Goal: Transaction & Acquisition: Purchase product/service

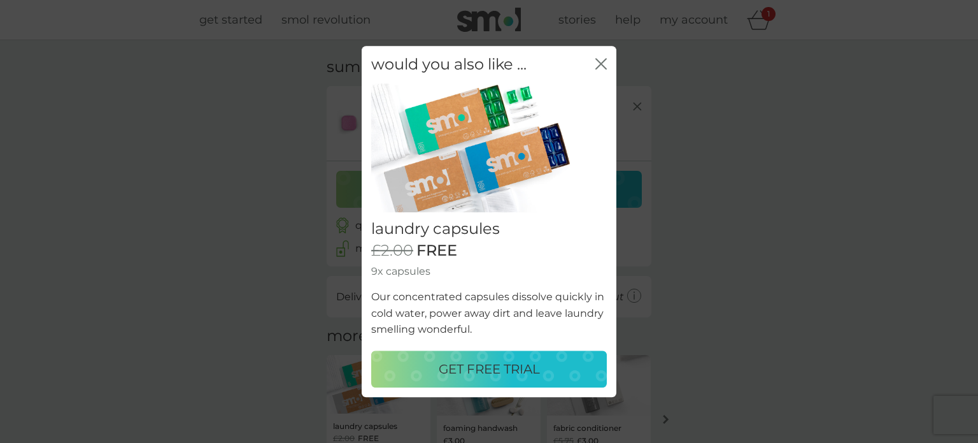
click at [509, 368] on p "GET FREE TRIAL" at bounding box center [489, 369] width 101 height 20
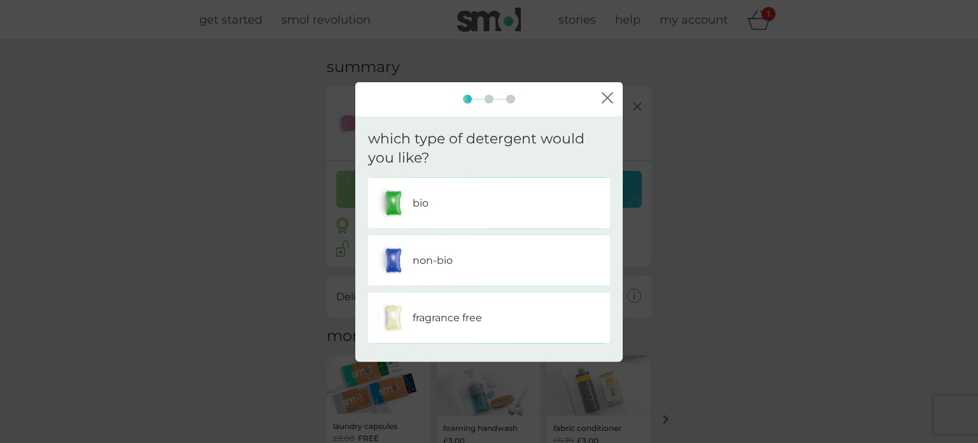
click at [425, 264] on p "non-bio" at bounding box center [433, 260] width 40 height 17
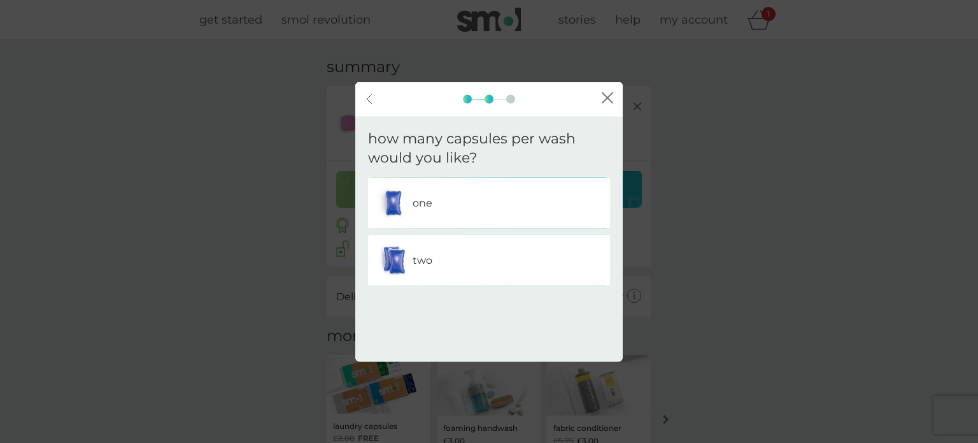
click at [420, 201] on p "one" at bounding box center [423, 203] width 20 height 17
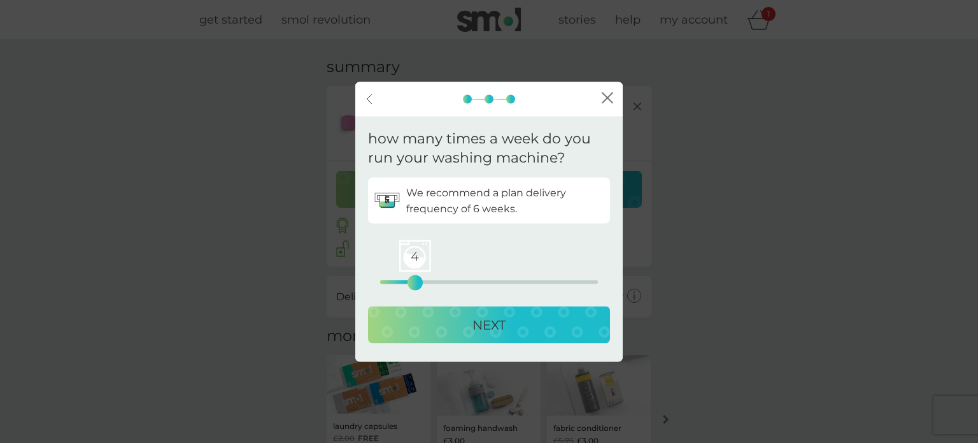
drag, startPoint x: 380, startPoint y: 281, endPoint x: 411, endPoint y: 281, distance: 31.8
click at [413, 281] on div "4" at bounding box center [415, 282] width 5 height 5
click at [490, 317] on p "NEXT" at bounding box center [489, 325] width 33 height 20
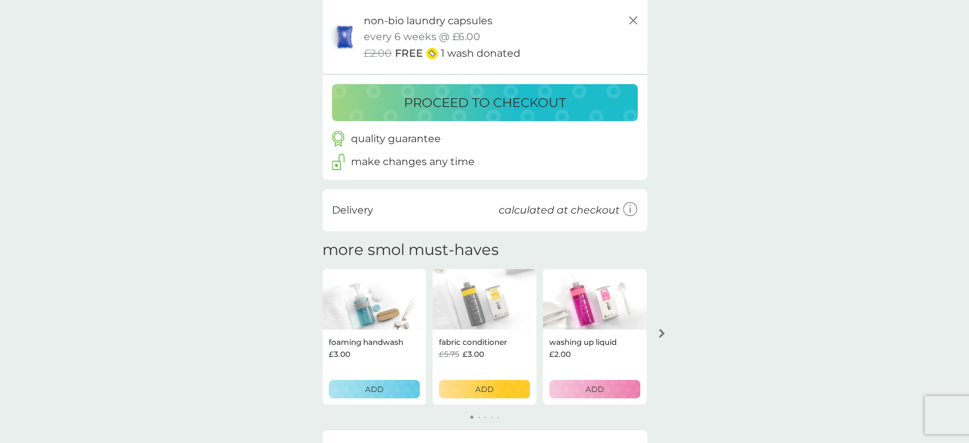
scroll to position [160, 0]
click at [511, 99] on p "proceed to checkout" at bounding box center [485, 102] width 162 height 20
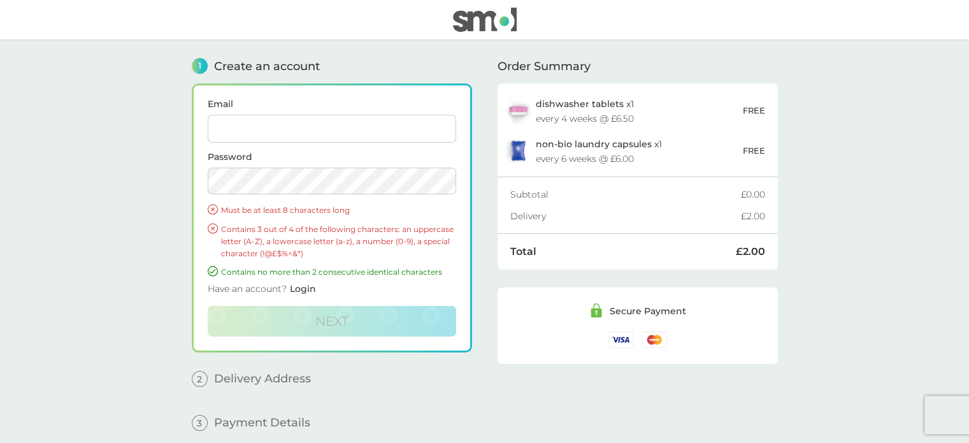
click at [306, 288] on span "Login" at bounding box center [303, 288] width 26 height 11
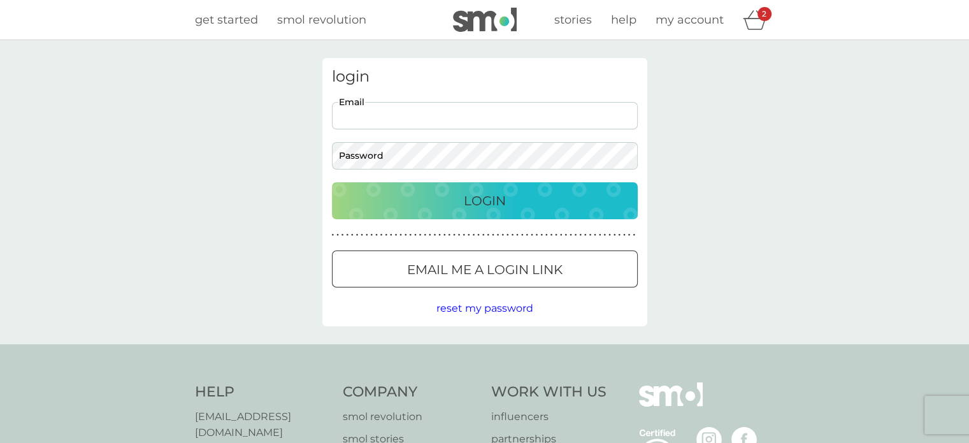
click at [429, 115] on input "Email" at bounding box center [485, 115] width 306 height 27
type input "edytadobrowolska@hotmail.com"
click at [478, 201] on p "Login" at bounding box center [485, 200] width 42 height 20
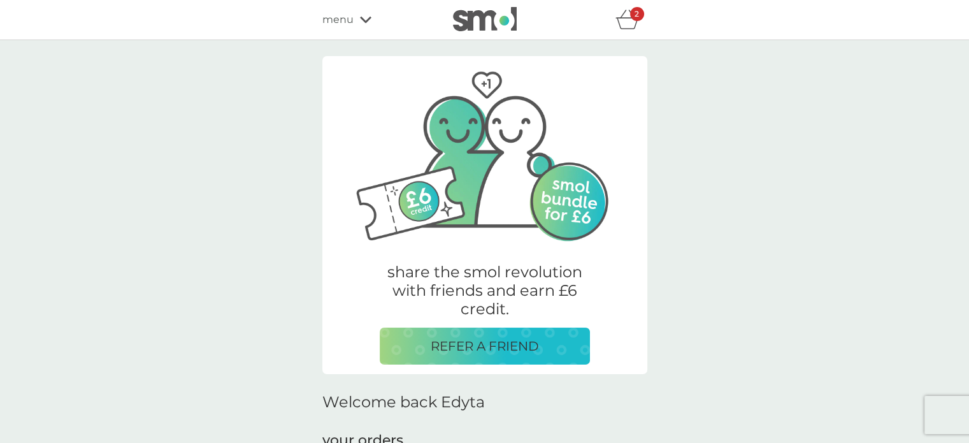
click at [632, 17] on div "2" at bounding box center [637, 14] width 14 height 14
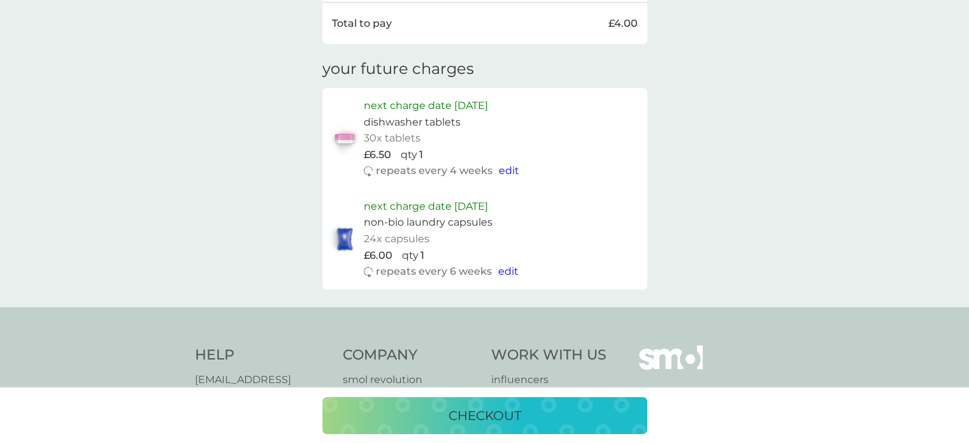
scroll to position [541, 0]
click at [513, 414] on p "checkout" at bounding box center [484, 415] width 73 height 20
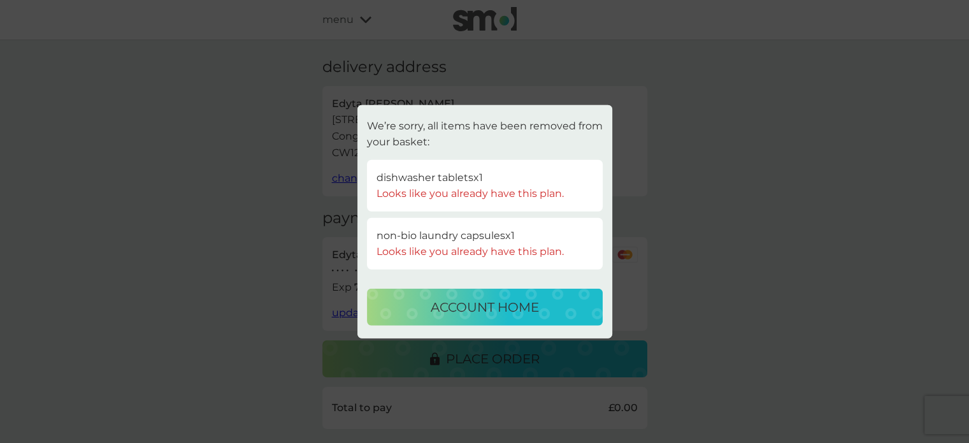
click at [510, 303] on p "account home" at bounding box center [485, 307] width 108 height 20
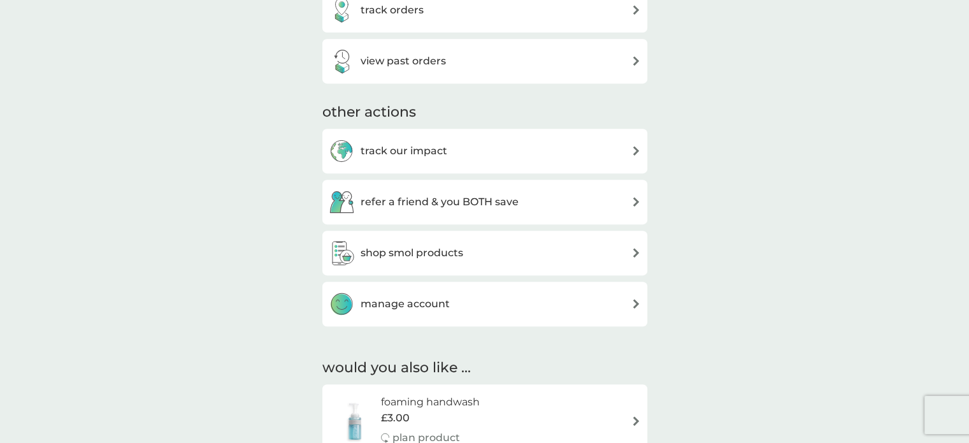
scroll to position [616, 0]
